Goal: Task Accomplishment & Management: Manage account settings

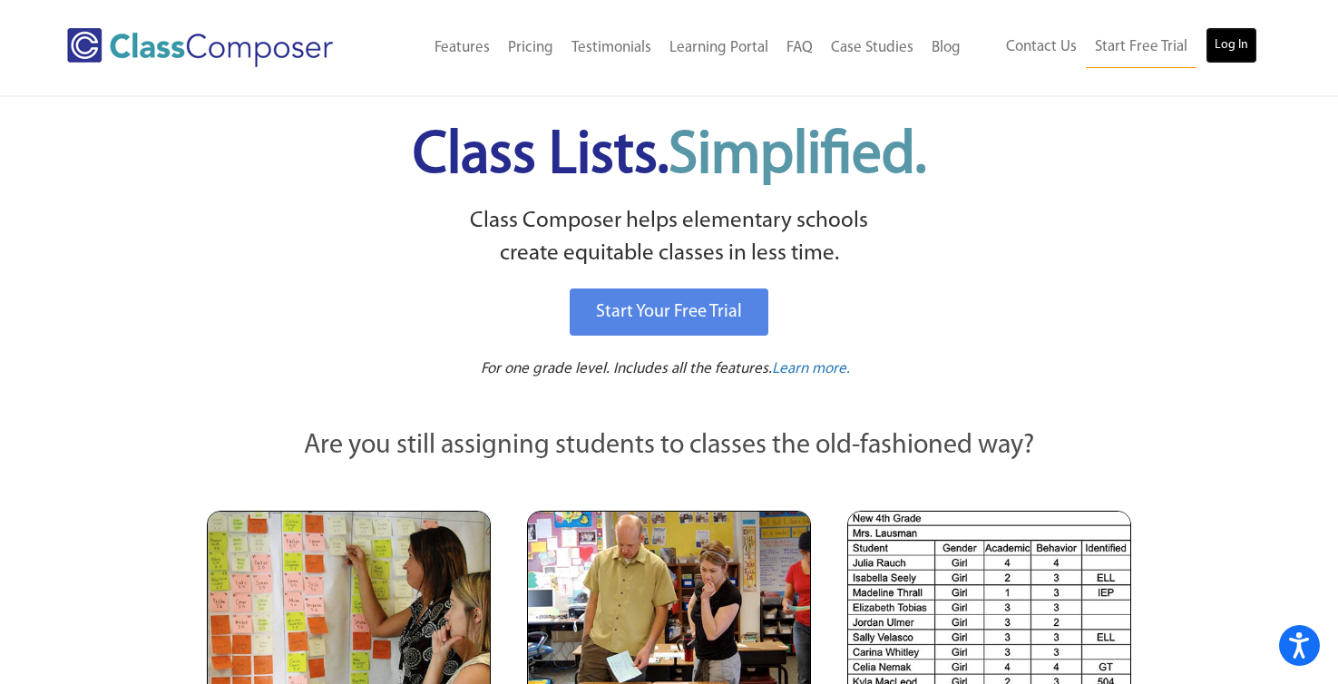
click at [1228, 34] on link "Log In" at bounding box center [1231, 45] width 52 height 36
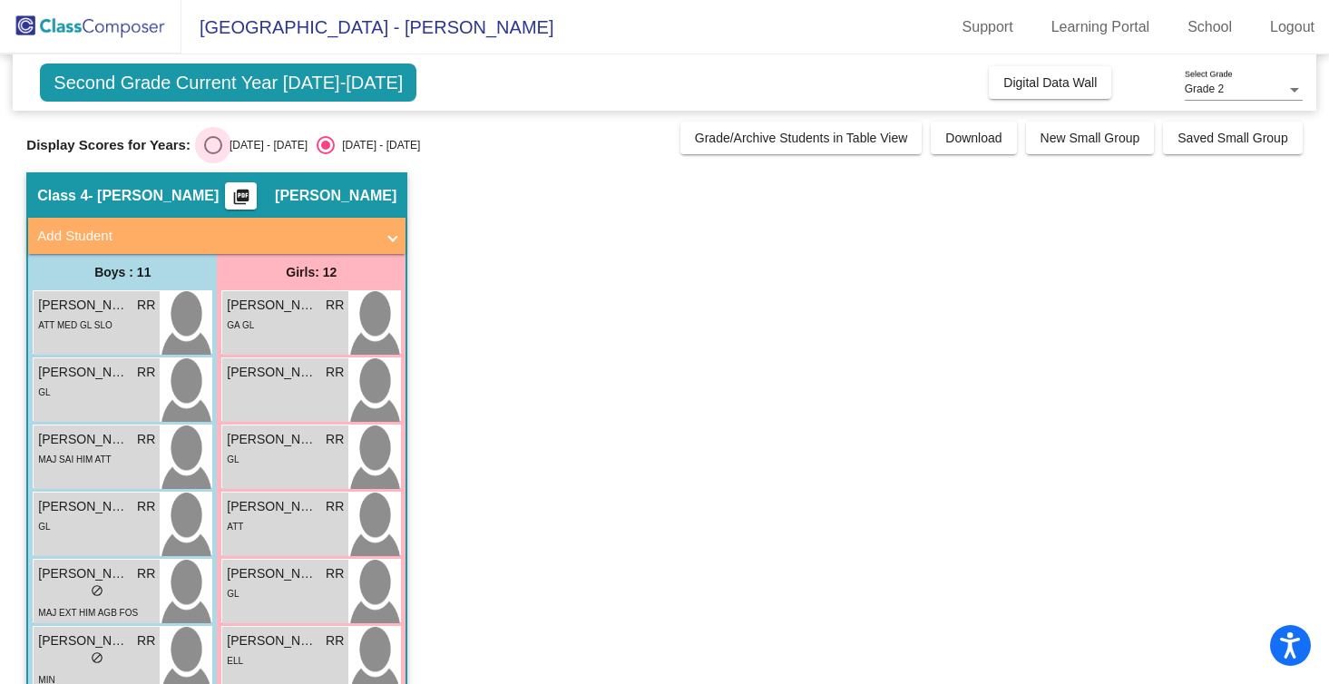
click at [210, 151] on div "Select an option" at bounding box center [213, 145] width 18 height 18
click at [212, 154] on input "[DATE] - [DATE]" at bounding box center [212, 154] width 1 height 1
radio input "true"
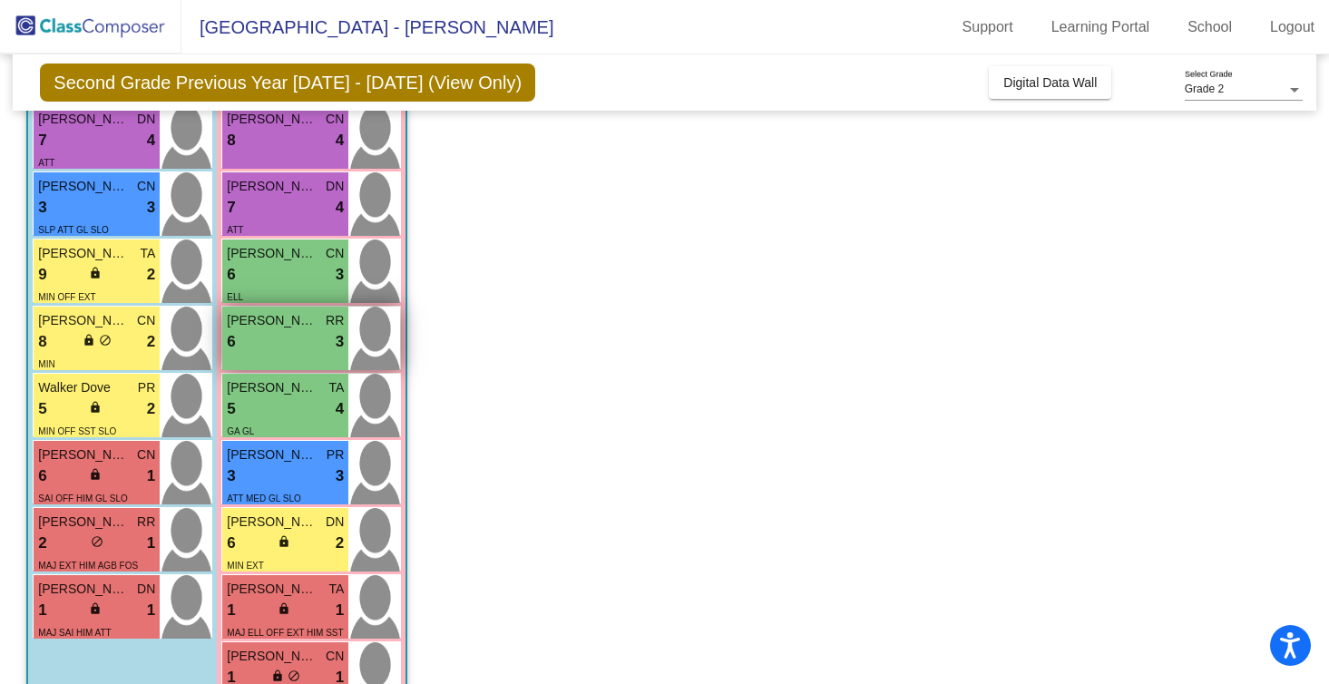
scroll to position [441, 0]
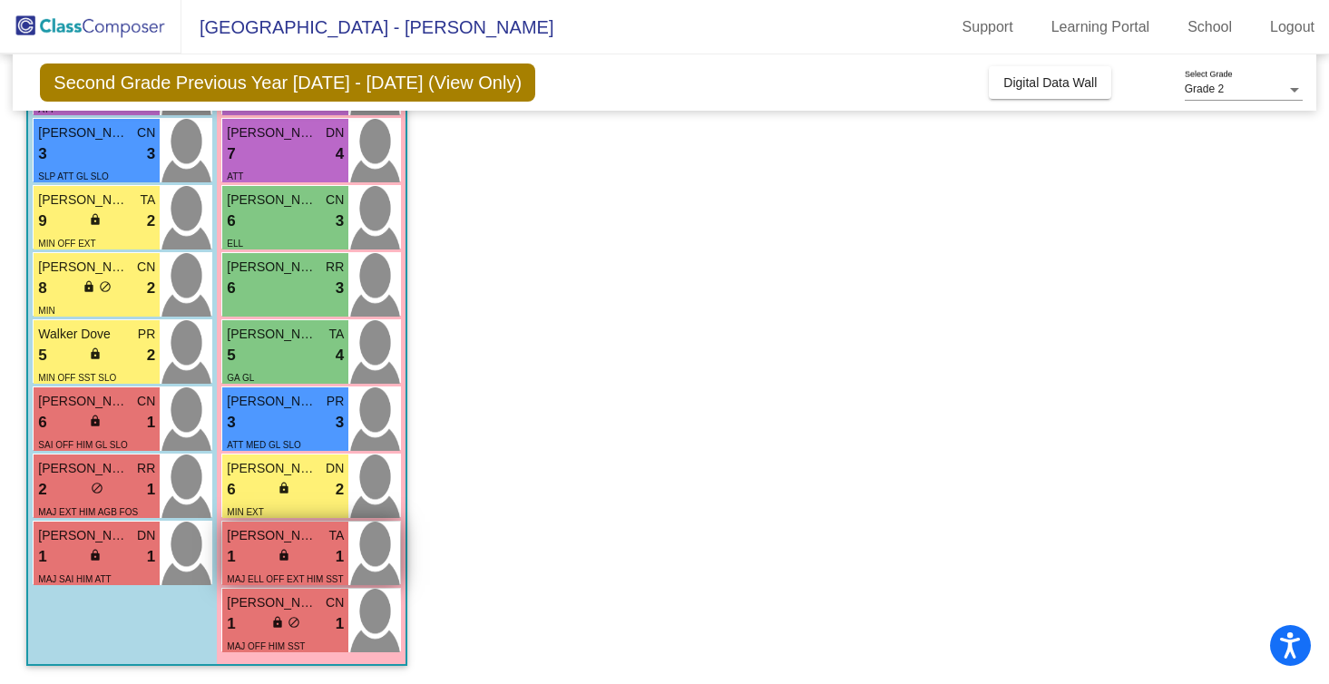
click at [281, 561] on div "lock do_not_disturb_alt" at bounding box center [285, 557] width 16 height 19
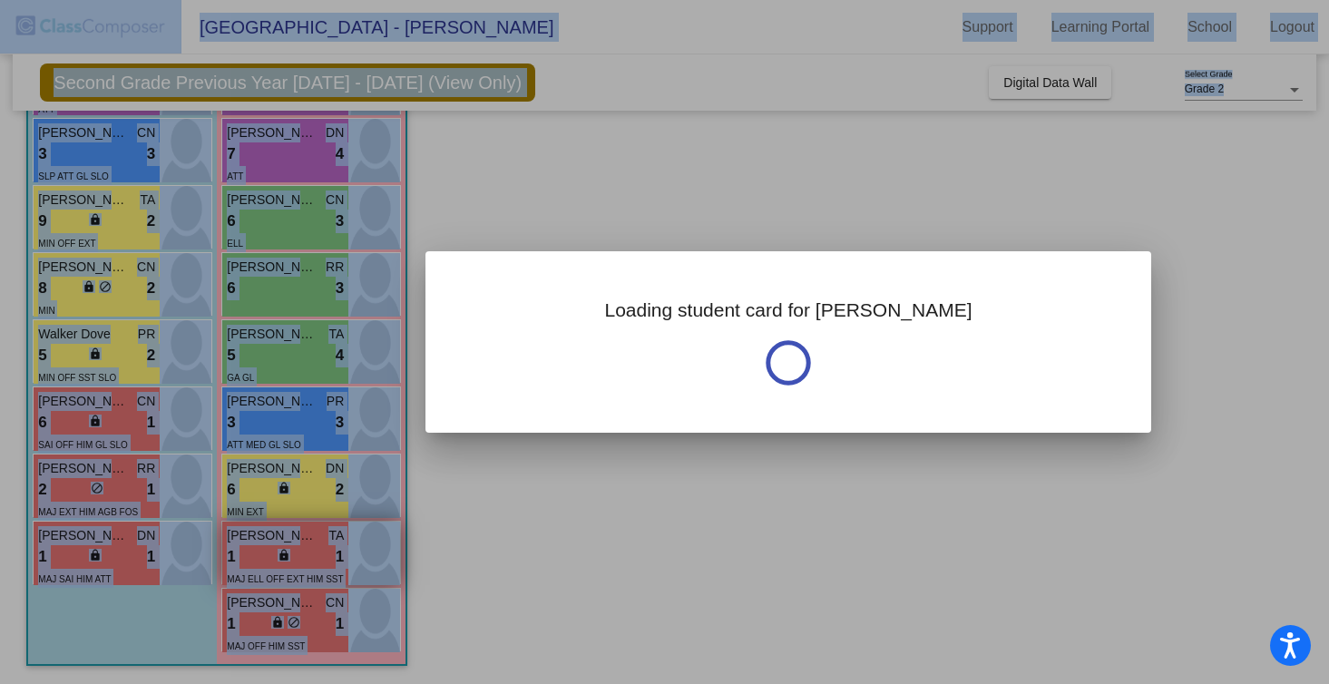
click at [281, 561] on div at bounding box center [664, 342] width 1329 height 684
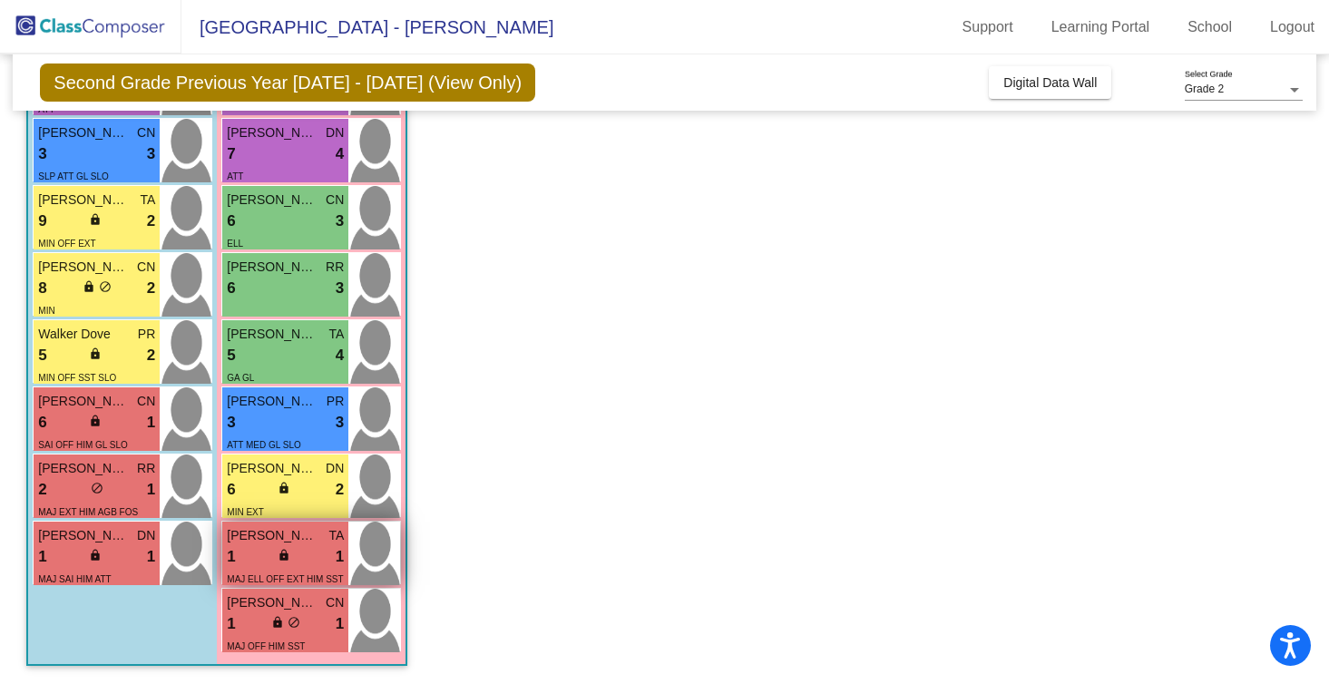
click at [281, 561] on div "lock do_not_disturb_alt" at bounding box center [285, 557] width 16 height 19
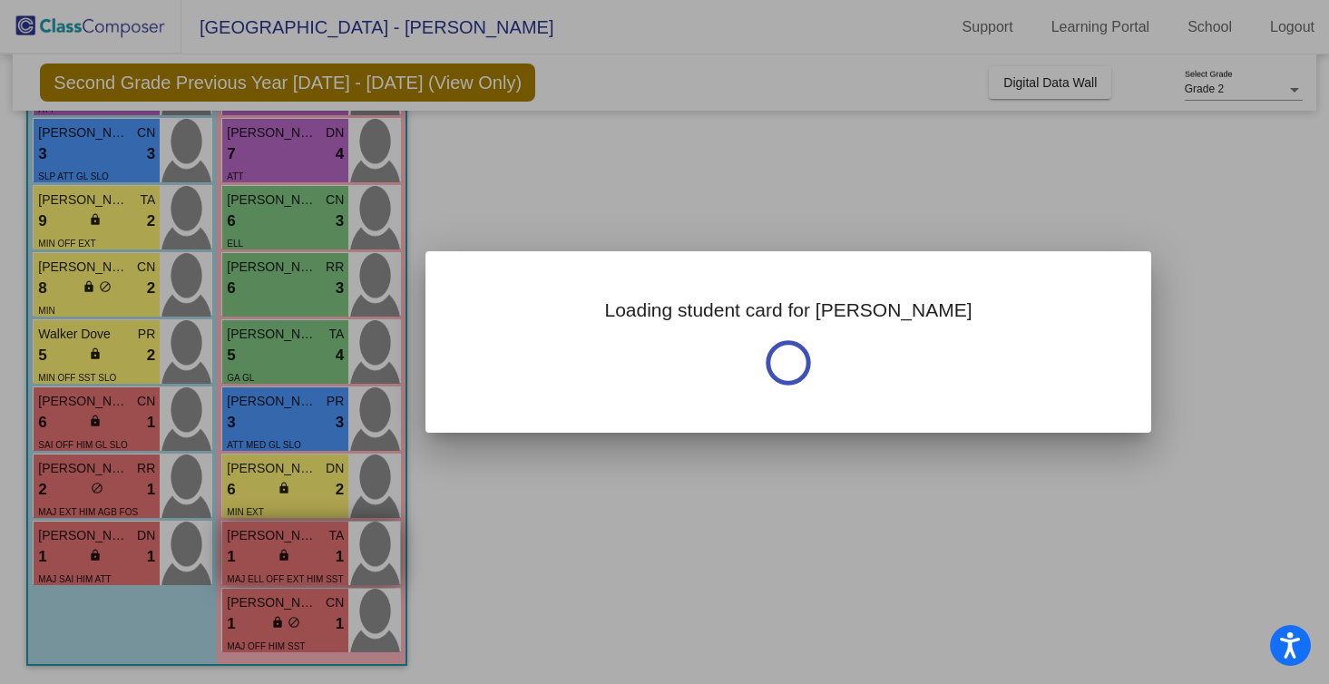
click at [281, 561] on div at bounding box center [664, 342] width 1329 height 684
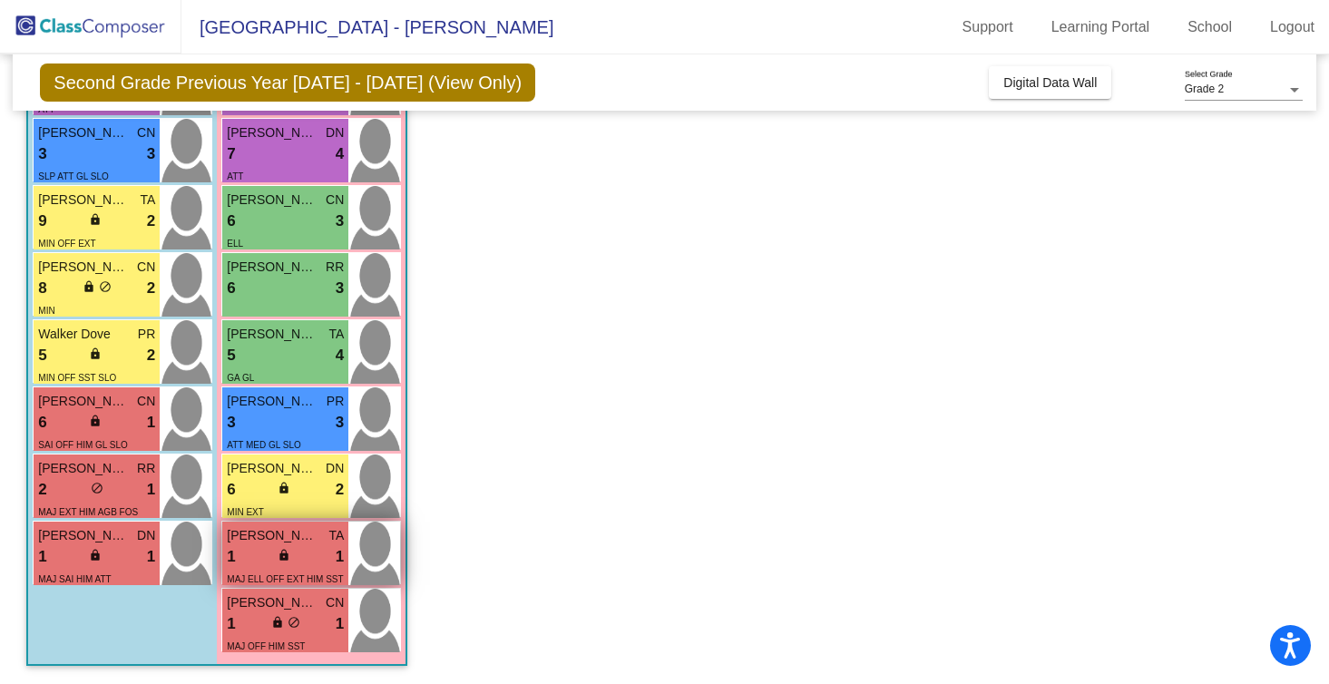
click at [281, 561] on div "lock do_not_disturb_alt" at bounding box center [285, 557] width 16 height 19
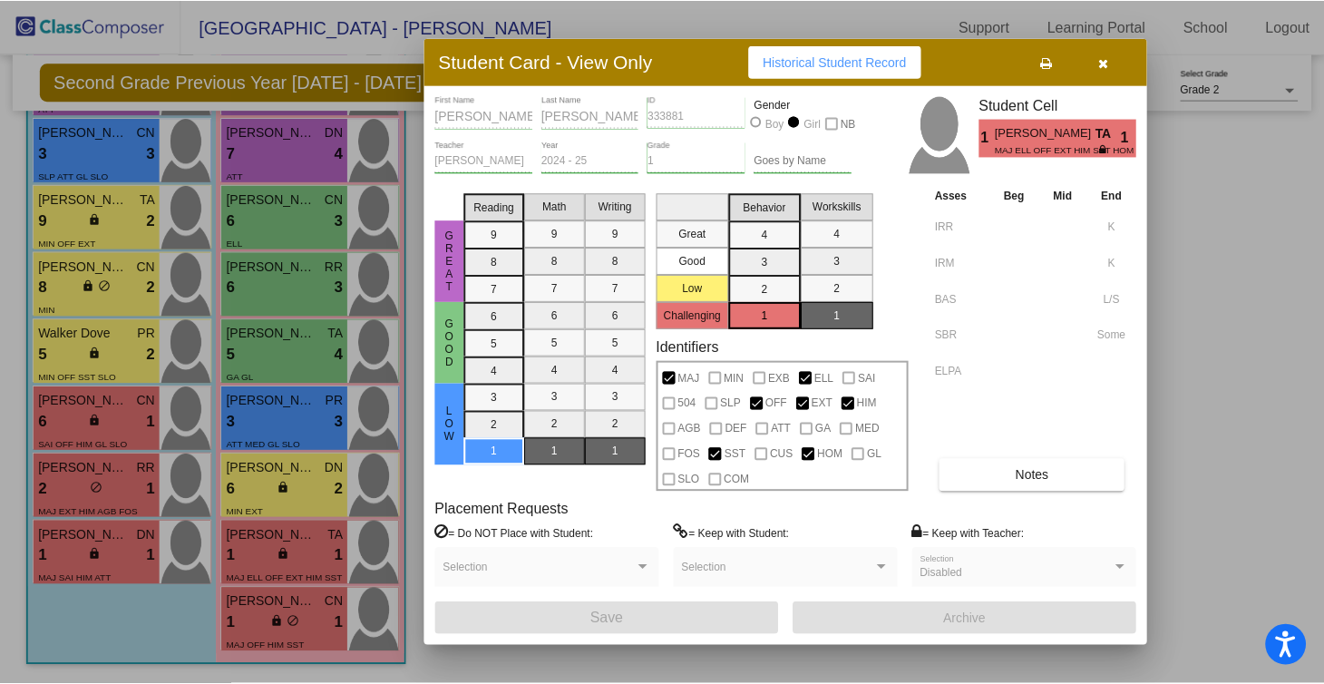
scroll to position [0, 0]
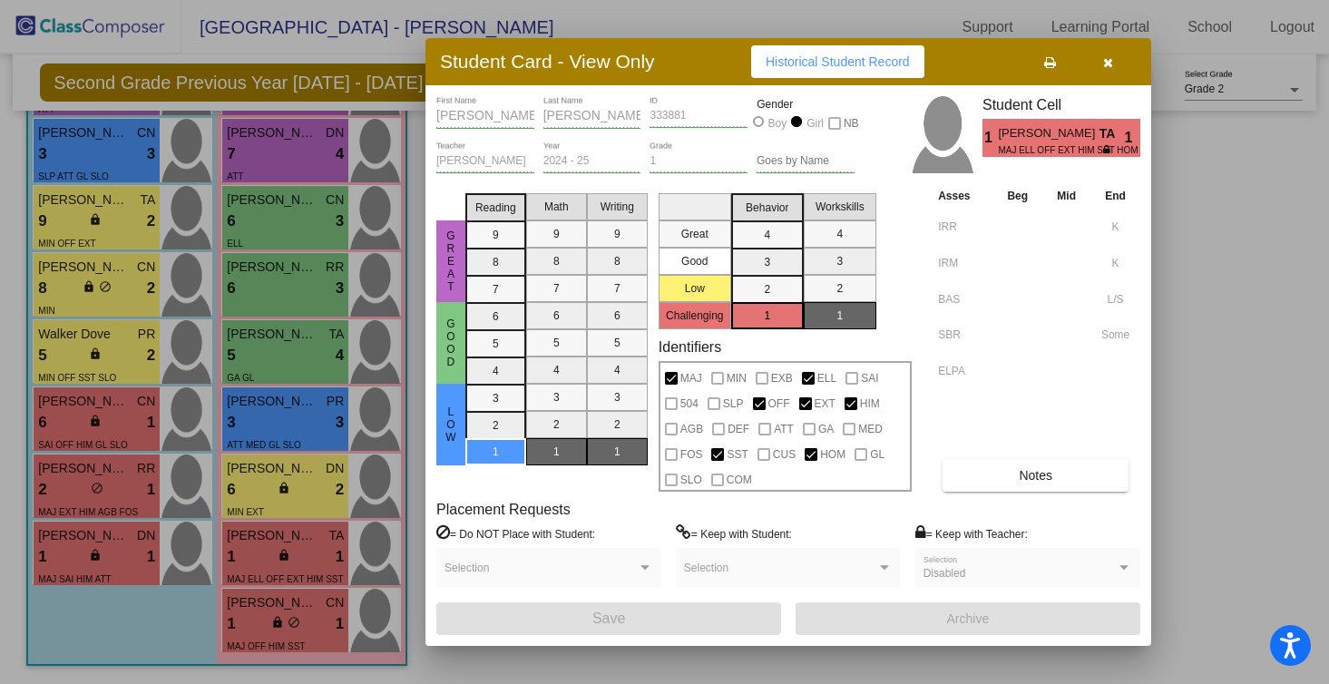
click at [873, 61] on span "Historical Student Record" at bounding box center [837, 61] width 144 height 15
